Goal: Information Seeking & Learning: Learn about a topic

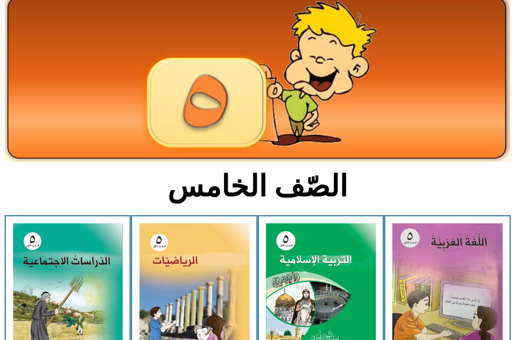
scroll to position [182, 0]
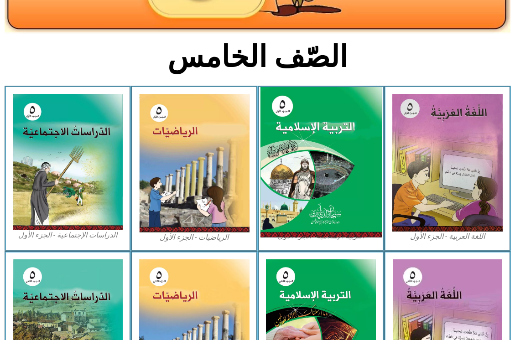
click at [339, 153] on img at bounding box center [320, 162] width 121 height 151
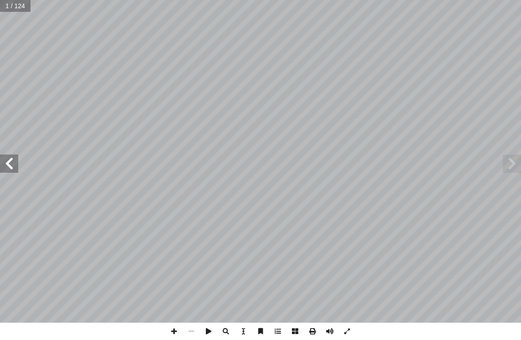
click at [12, 162] on span at bounding box center [9, 163] width 18 height 18
click at [8, 165] on span at bounding box center [9, 163] width 18 height 18
click at [511, 166] on span at bounding box center [512, 163] width 18 height 18
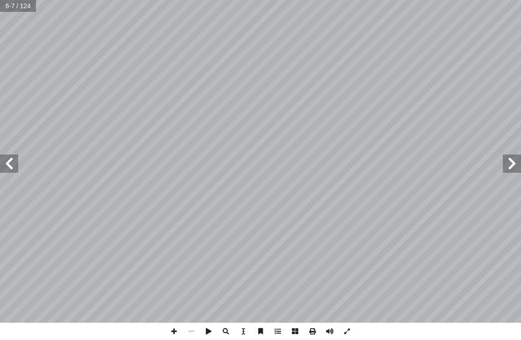
click at [9, 166] on span at bounding box center [9, 163] width 18 height 18
click at [15, 163] on span at bounding box center [9, 163] width 18 height 18
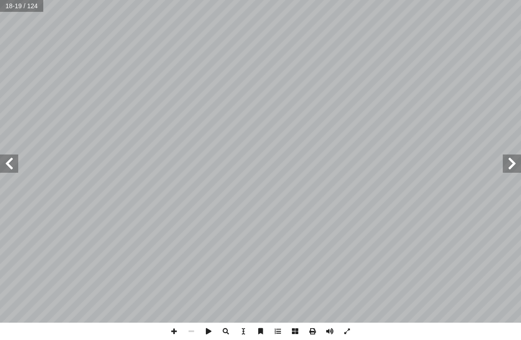
click at [15, 163] on span at bounding box center [9, 163] width 18 height 18
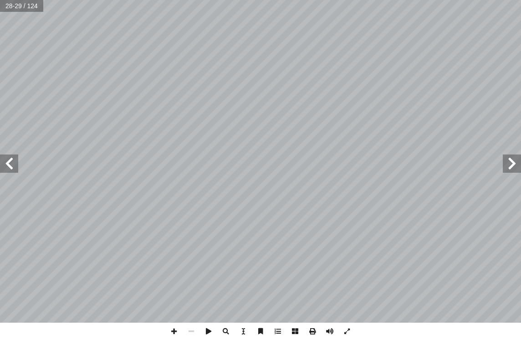
click at [15, 163] on span at bounding box center [9, 163] width 18 height 18
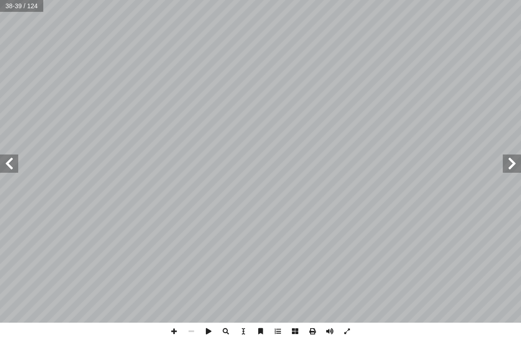
click at [15, 163] on span at bounding box center [9, 163] width 18 height 18
click at [512, 167] on span at bounding box center [512, 163] width 18 height 18
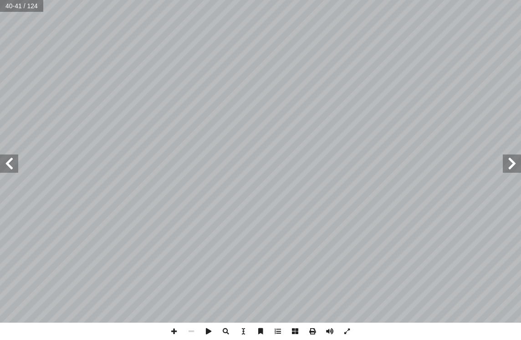
click at [506, 160] on span at bounding box center [512, 163] width 18 height 18
click at [10, 166] on span at bounding box center [9, 163] width 18 height 18
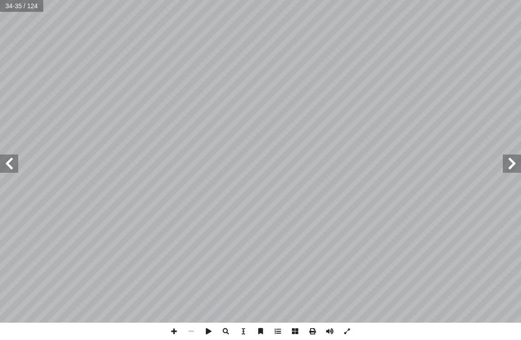
click at [12, 169] on span at bounding box center [9, 163] width 18 height 18
click at [12, 167] on span at bounding box center [9, 163] width 18 height 18
